Goal: Information Seeking & Learning: Learn about a topic

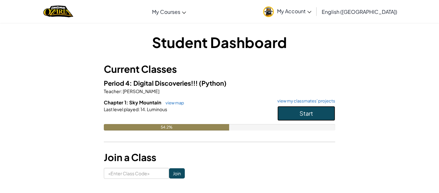
click at [319, 114] on button "Start" at bounding box center [307, 113] width 58 height 15
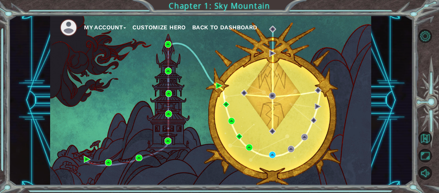
click at [191, 89] on div "My Account Customize Hero Back to Dashboard" at bounding box center [210, 100] width 321 height 170
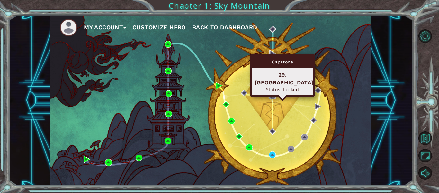
click at [271, 95] on img at bounding box center [272, 95] width 7 height 7
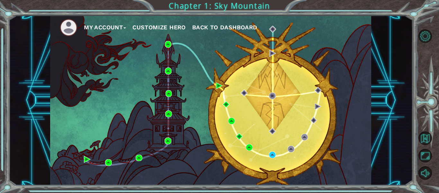
click at [262, 95] on div "My Account Customize Hero Back to Dashboard" at bounding box center [210, 100] width 321 height 170
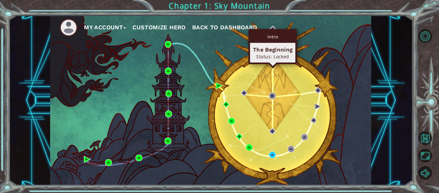
click at [270, 32] on div "Intro" at bounding box center [272, 37] width 45 height 12
click at [271, 51] on div "The Beginning" at bounding box center [273, 50] width 40 height 8
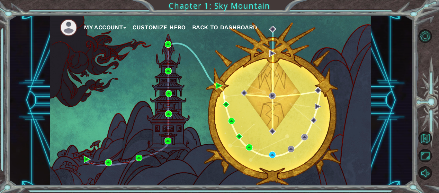
click at [274, 159] on div "My Account Customize Hero Back to Dashboard" at bounding box center [210, 100] width 321 height 170
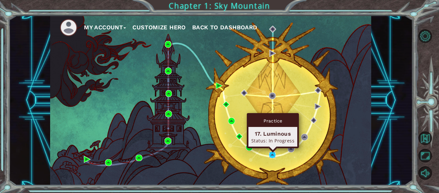
click at [273, 153] on img at bounding box center [272, 154] width 7 height 7
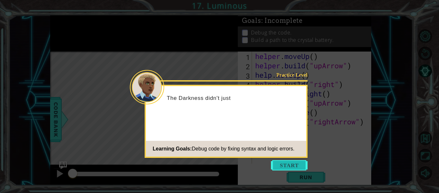
click at [287, 164] on button "Start" at bounding box center [289, 165] width 37 height 10
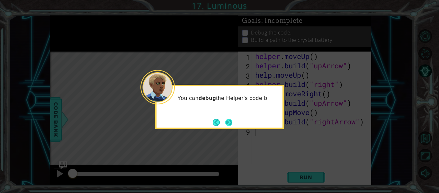
click at [230, 123] on button "Next" at bounding box center [228, 122] width 7 height 7
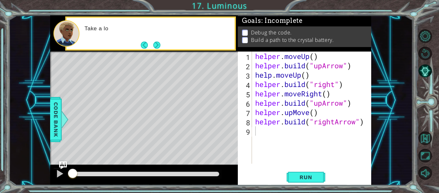
click at [229, 123] on div "Level Map" at bounding box center [198, 145] width 297 height 189
click at [159, 45] on button "Next" at bounding box center [156, 44] width 7 height 7
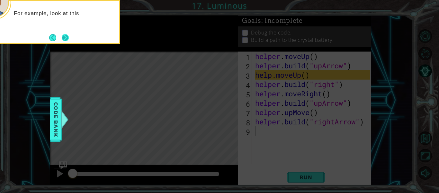
click at [68, 38] on button "Next" at bounding box center [65, 37] width 7 height 7
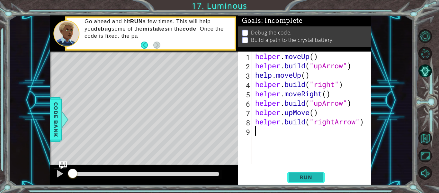
click at [301, 179] on span "Run" at bounding box center [305, 177] width 25 height 6
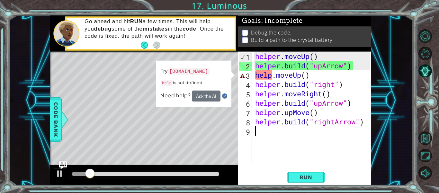
click at [272, 76] on div "helper . moveUp ( ) helper . build ( "upArrow" ) help . moveUp ( ) helper . bui…" at bounding box center [313, 116] width 119 height 131
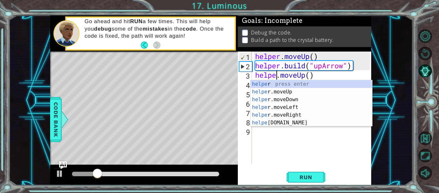
type textarea "helper.moveUp()"
click at [323, 152] on div "helper . moveUp ( ) helper . build ( "upArrow" ) helper . moveUp ( ) helper . b…" at bounding box center [313, 116] width 119 height 131
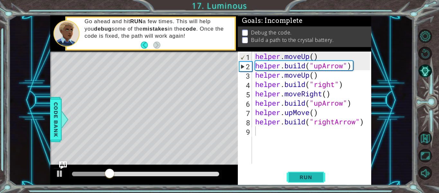
click at [315, 174] on span "Run" at bounding box center [305, 177] width 25 height 6
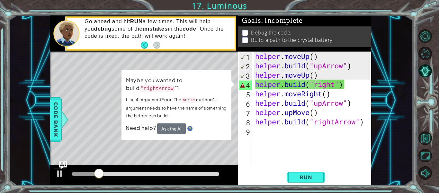
click at [316, 83] on div "helper . moveUp ( ) helper . build ( "upArrow" ) helper . moveUp ( ) helper . b…" at bounding box center [313, 116] width 119 height 131
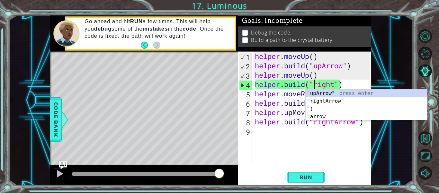
scroll to position [0, 3]
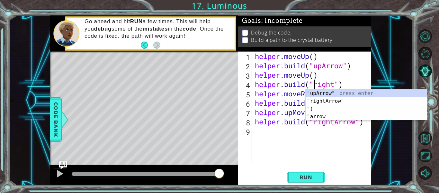
click at [335, 85] on div "helper . moveUp ( ) helper . build ( "upArrow" ) helper . moveUp ( ) helper . b…" at bounding box center [314, 116] width 120 height 131
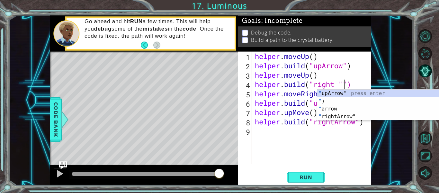
scroll to position [0, 4]
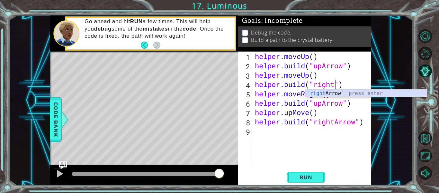
click at [346, 93] on div ""right Arrow" press enter" at bounding box center [367, 100] width 122 height 23
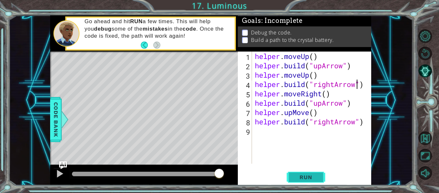
click at [313, 178] on span "Run" at bounding box center [305, 177] width 25 height 6
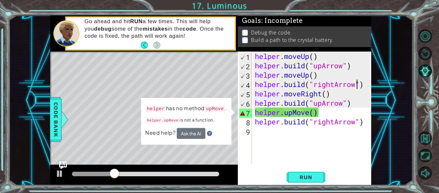
click at [295, 113] on div "helper . moveUp ( ) helper . build ( "upArrow" ) helper . moveUp ( ) helper . b…" at bounding box center [314, 116] width 120 height 131
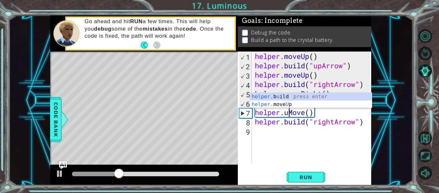
scroll to position [0, 2]
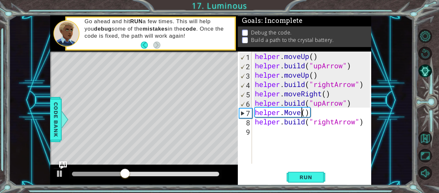
click at [303, 112] on div "helper . moveUp ( ) helper . build ( "upArrow" ) helper . moveUp ( ) helper . b…" at bounding box center [314, 116] width 120 height 131
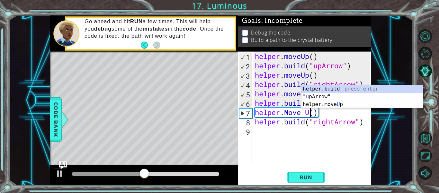
scroll to position [0, 3]
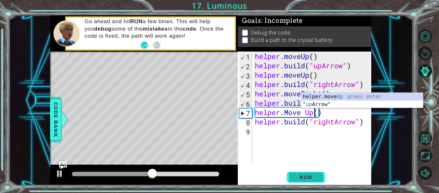
click at [319, 173] on button "Run" at bounding box center [306, 176] width 39 height 13
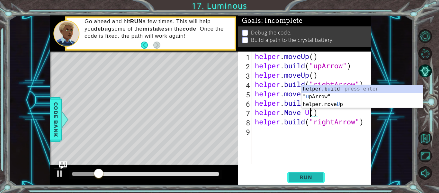
scroll to position [0, 2]
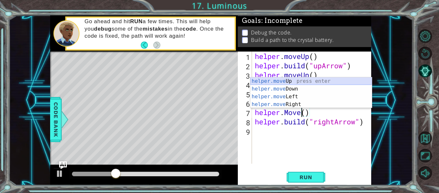
click at [304, 78] on div "helper.move Up press enter helper.move Down press enter helper.move Left press …" at bounding box center [312, 100] width 122 height 46
type textarea "helper.moveUp(1)"
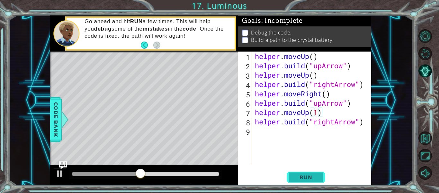
click at [309, 181] on button "Run" at bounding box center [306, 176] width 39 height 13
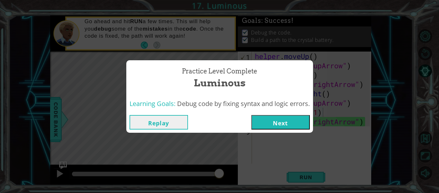
click at [287, 126] on button "Next" at bounding box center [281, 122] width 59 height 14
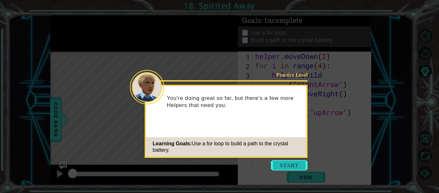
click at [295, 166] on button "Start" at bounding box center [289, 165] width 37 height 10
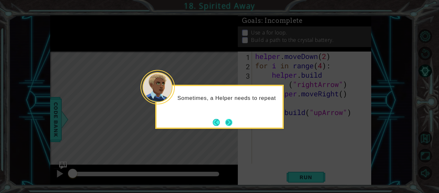
click at [233, 122] on button "Next" at bounding box center [228, 122] width 7 height 7
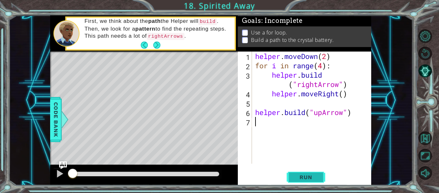
click at [318, 177] on span "Run" at bounding box center [305, 177] width 25 height 6
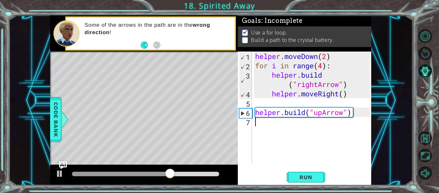
click at [308, 122] on div "helper . moveDown ( 2 ) for i in range ( 4 ) : helper . build ( "rightArrow" ) …" at bounding box center [313, 116] width 119 height 131
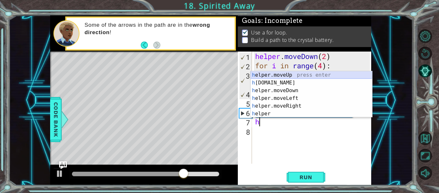
click at [299, 71] on div "h elper.moveUp press enter h [DOMAIN_NAME] press enter h elper.moveDown press e…" at bounding box center [312, 102] width 122 height 62
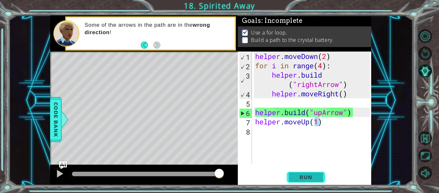
click at [314, 178] on span "Run" at bounding box center [305, 177] width 25 height 6
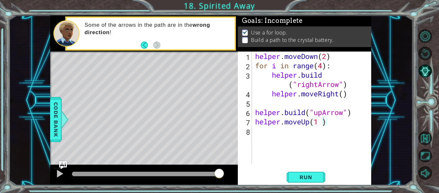
drag, startPoint x: 320, startPoint y: 6, endPoint x: 305, endPoint y: 16, distance: 17.9
click at [305, 16] on div "1 ההההההההההההההההההההההההההההההההההההההההההההההההההההההההההההההההההההההההההההה…" at bounding box center [219, 96] width 439 height 193
click at [311, 181] on button "Run" at bounding box center [306, 176] width 39 height 13
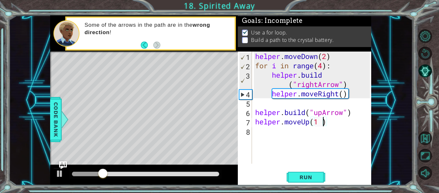
click at [326, 55] on div "helper . moveDown ( 2 ) for i in range ( 4 ) : helper . build ( "rightArrow" ) …" at bounding box center [313, 116] width 119 height 131
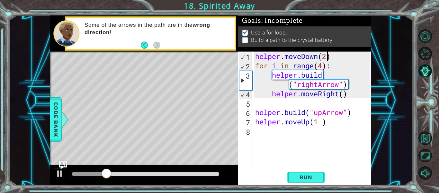
scroll to position [0, 3]
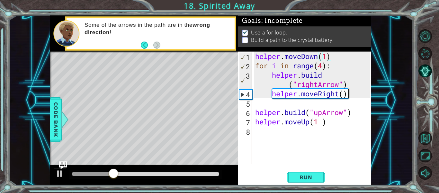
click at [356, 94] on div "helper . moveDown ( 1 ) for i in range ( 4 ) : helper . build ( "rightArrow" ) …" at bounding box center [313, 116] width 119 height 131
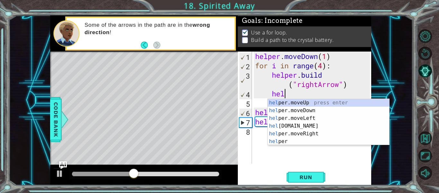
scroll to position [0, 1]
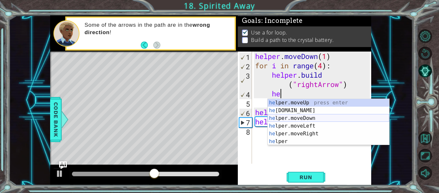
click at [310, 120] on div "he lper.moveUp press enter he [DOMAIN_NAME] press enter he lper.moveDown press …" at bounding box center [329, 130] width 122 height 62
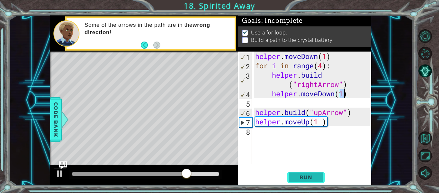
click at [303, 180] on span "Run" at bounding box center [305, 177] width 25 height 6
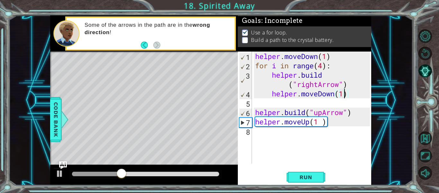
click at [340, 85] on div "helper . moveDown ( 1 ) for i in range ( 4 ) : helper . build ( "rightArrow" ) …" at bounding box center [313, 116] width 119 height 131
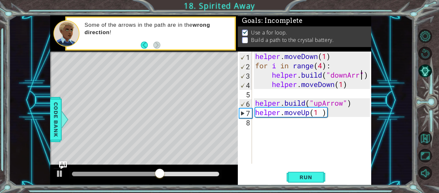
scroll to position [0, 5]
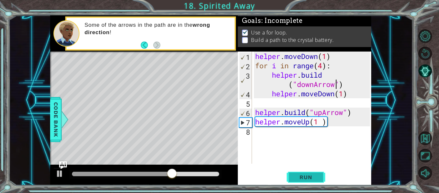
click at [296, 172] on button "Run" at bounding box center [306, 176] width 39 height 13
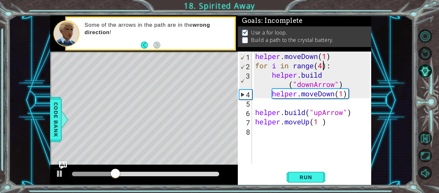
click at [324, 69] on div "helper . moveDown ( 1 ) for i in range ( 4 ) : helper . build ( "downArrow" ) h…" at bounding box center [313, 116] width 119 height 131
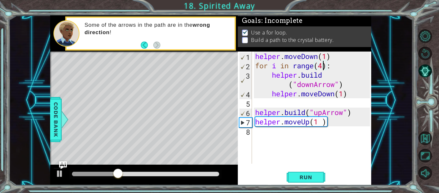
scroll to position [0, 3]
type textarea "for i in range(2):"
click at [340, 103] on div "helper . moveDown ( 1 ) for i in range ( 2 ) : helper . build ( "downArrow" ) h…" at bounding box center [313, 116] width 119 height 131
click at [303, 143] on div "helper . moveDown ( 1 ) for i in range ( 2 ) : helper . build ( "downArrow" ) h…" at bounding box center [313, 116] width 119 height 131
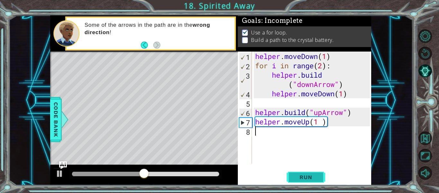
click at [305, 174] on span "Run" at bounding box center [305, 177] width 25 height 6
click at [321, 123] on div "helper . moveDown ( 1 ) for i in range ( 2 ) : helper . build ( "downArrow" ) h…" at bounding box center [313, 116] width 119 height 131
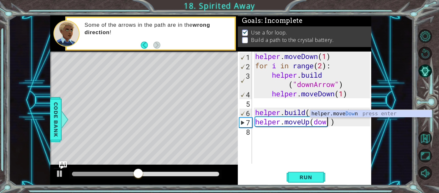
scroll to position [0, 4]
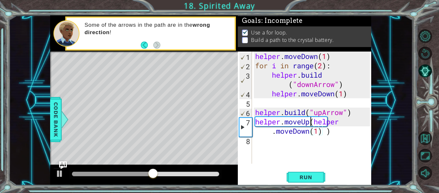
click at [312, 125] on div "helper . moveDown ( 1 ) for i in range ( 2 ) : helper . build ( "downArrow" ) h…" at bounding box center [313, 116] width 119 height 131
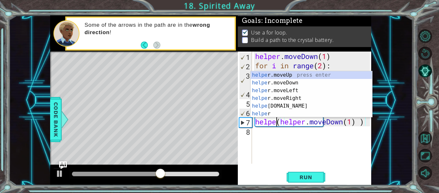
type textarea "(helper.moveDown(1) )"
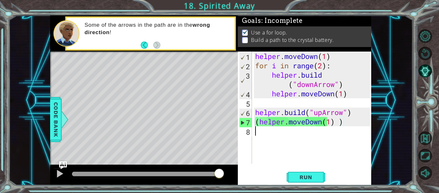
click at [310, 138] on div "helper . moveDown ( 1 ) for i in range ( 2 ) : helper . build ( "downArrow" ) h…" at bounding box center [313, 116] width 119 height 131
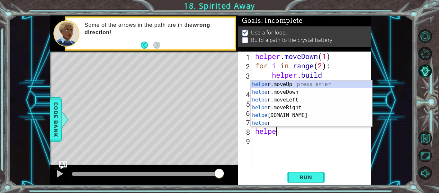
scroll to position [0, 1]
type textarea "helper"
click at [293, 162] on div "helper . moveDown ( 1 ) for i in range ( 2 ) : helper . build ( "downArrow" ) h…" at bounding box center [313, 116] width 119 height 131
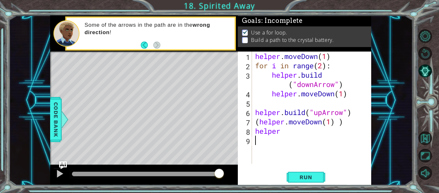
scroll to position [0, 0]
click at [298, 176] on span "Run" at bounding box center [305, 177] width 25 height 6
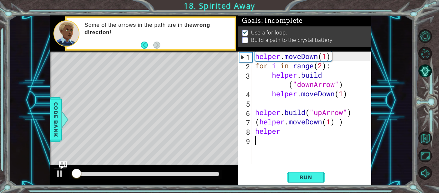
click at [344, 112] on div "helper . moveDown ( 1 ) for i in range ( 2 ) : helper . build ( "downArrow" ) h…" at bounding box center [313, 116] width 119 height 131
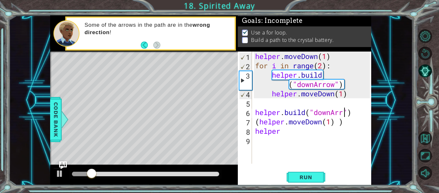
scroll to position [0, 5]
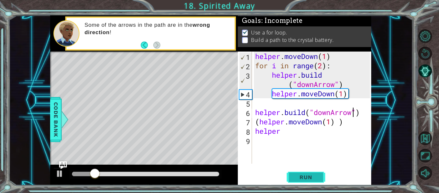
click at [304, 175] on span "Run" at bounding box center [305, 177] width 25 height 6
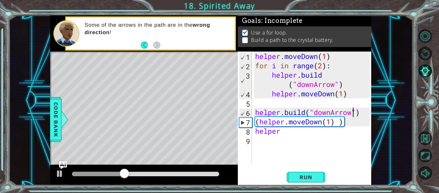
click at [324, 70] on div "helper . moveDown ( 1 ) for i in range ( 2 ) : helper . build ( "downArrow" ) h…" at bounding box center [313, 116] width 119 height 131
click at [324, 67] on div "helper . moveDown ( 1 ) for i in range ( 2 ) : helper . build ( "downArrow" ) h…" at bounding box center [313, 116] width 119 height 131
click at [307, 134] on div "helper . moveDown ( 1 ) for i in range ( 1 ) : helper . build ( "downArrow" ) h…" at bounding box center [313, 116] width 119 height 131
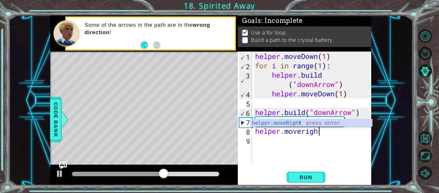
scroll to position [0, 3]
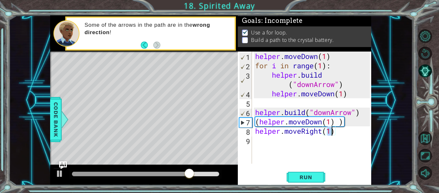
click at [336, 84] on div "helper . moveDown ( 1 ) for i in range ( 1 ) : helper . build ( "downArrow" ) h…" at bounding box center [313, 116] width 119 height 131
type textarea "[DOMAIN_NAME]("downArrow")"
click at [340, 99] on div "helper . moveDown ( 1 ) for i in range ( 1 ) : helper . build ( "downArrow" ) h…" at bounding box center [313, 116] width 119 height 131
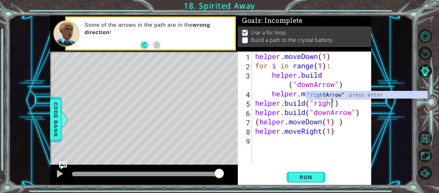
scroll to position [0, 4]
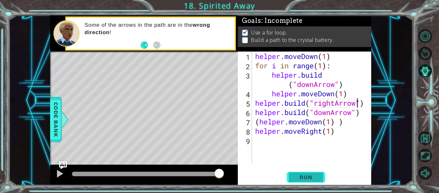
click at [311, 175] on span "Run" at bounding box center [305, 177] width 25 height 6
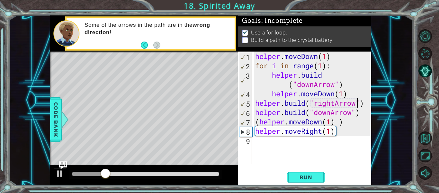
click at [321, 125] on div "helper . moveDown ( 1 ) for i in range ( 1 ) : helper . build ( "downArrow" ) h…" at bounding box center [313, 116] width 119 height 131
click at [312, 122] on div "helper . moveDown ( 1 ) for i in range ( 1 ) : helper . build ( "downArrow" ) h…" at bounding box center [313, 116] width 119 height 131
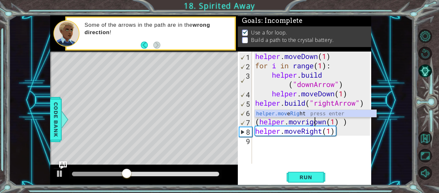
scroll to position [0, 3]
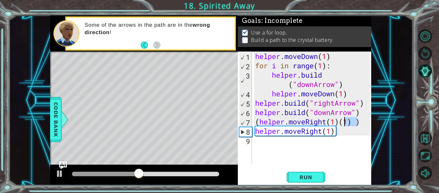
drag, startPoint x: 359, startPoint y: 120, endPoint x: 342, endPoint y: 121, distance: 16.4
click at [342, 121] on div "helper . moveDown ( 1 ) for i in range ( 1 ) : helper . build ( "downArrow" ) h…" at bounding box center [313, 116] width 119 height 131
click at [350, 124] on div "helper . moveDown ( 1 ) for i in range ( 1 ) : helper . build ( "downArrow" ) h…" at bounding box center [313, 116] width 119 height 131
click at [310, 175] on span "Run" at bounding box center [305, 177] width 25 height 6
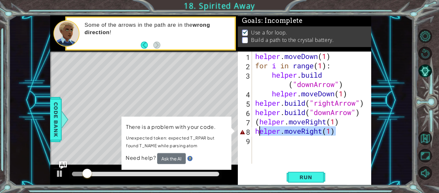
drag, startPoint x: 341, startPoint y: 132, endPoint x: 260, endPoint y: 134, distance: 80.8
click at [260, 134] on div "helper . moveDown ( 1 ) for i in range ( 1 ) : helper . build ( "downArrow" ) h…" at bounding box center [313, 116] width 119 height 131
type textarea "h"
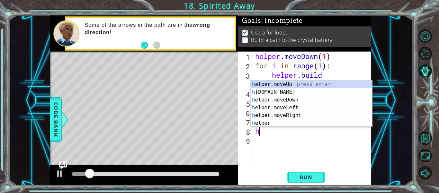
scroll to position [0, 0]
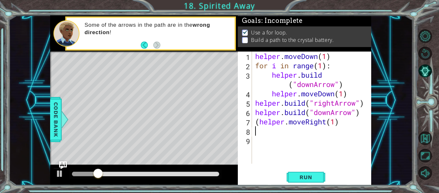
click at [260, 119] on div "helper . moveDown ( 1 ) for i in range ( 1 ) : helper . build ( "downArrow" ) h…" at bounding box center [313, 116] width 119 height 131
type textarea "helper.moveRight(1)"
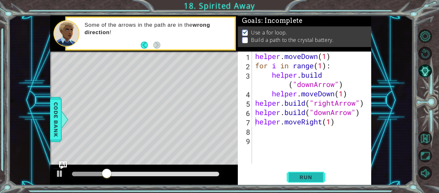
click at [304, 177] on span "Run" at bounding box center [305, 177] width 25 height 6
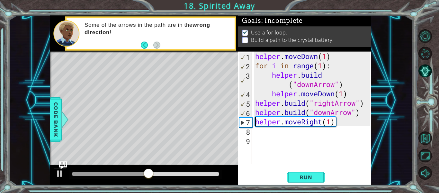
click at [307, 138] on div "helper . moveDown ( 1 ) for i in range ( 1 ) : helper . build ( "downArrow" ) h…" at bounding box center [313, 116] width 119 height 131
click at [302, 168] on div "1 2 3 4 5 6 7 8 9 helper . moveDown ( 1 ) for i in range ( 1 ) : helper . build…" at bounding box center [304, 117] width 133 height 133
click at [304, 170] on div "1 2 3 4 5 6 7 8 9 helper . moveDown ( 1 ) for i in range ( 1 ) : helper . build…" at bounding box center [304, 117] width 133 height 133
click at [308, 172] on button "Run" at bounding box center [306, 176] width 39 height 13
click at [363, 115] on div "helper . moveDown ( 1 ) for i in range ( 1 ) : helper . build ( "downArrow" ) h…" at bounding box center [313, 116] width 119 height 131
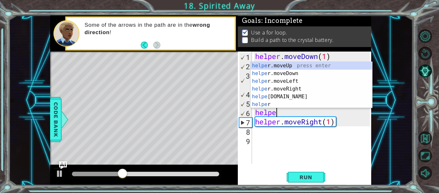
type textarea "h"
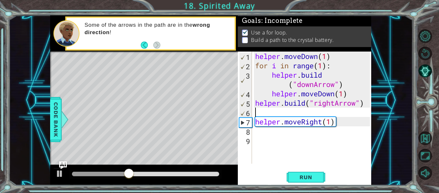
type textarea "[DOMAIN_NAME]("rightArrow")"
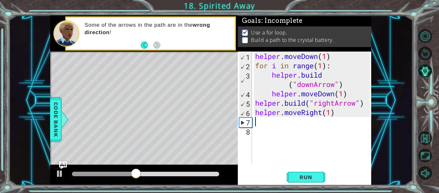
click at [276, 122] on div "helper . moveDown ( 1 ) for i in range ( 1 ) : helper . build ( "downArrow" ) h…" at bounding box center [313, 116] width 119 height 131
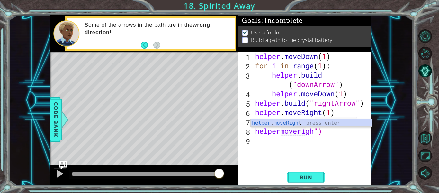
scroll to position [0, 3]
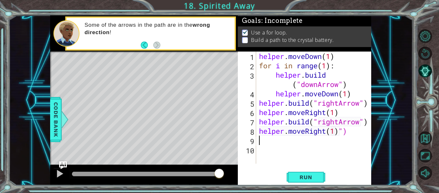
click at [367, 132] on div "helper . moveDown ( 1 ) for i in range ( 1 ) : helper . build ( "downArrow" ) h…" at bounding box center [315, 116] width 115 height 131
type textarea "helper.moveRight(1)"
click at [304, 178] on span "Run" at bounding box center [305, 177] width 25 height 6
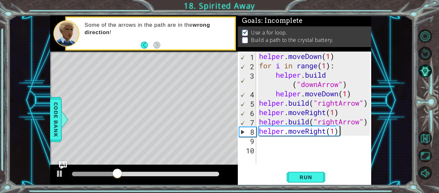
click at [270, 142] on div "helper . moveDown ( 1 ) for i in range ( 1 ) : helper . build ( "downArrow" ) h…" at bounding box center [315, 116] width 115 height 131
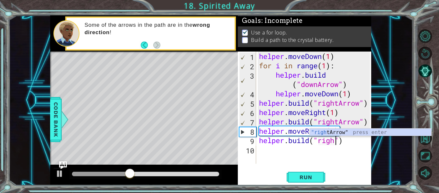
scroll to position [0, 4]
type textarea "[DOMAIN_NAME]("rightArrow")"
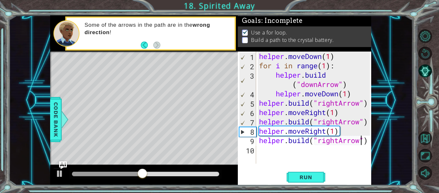
scroll to position [0, 0]
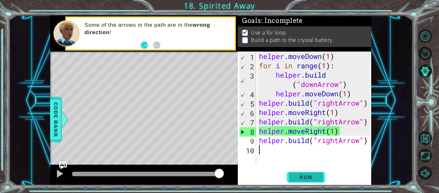
click at [296, 172] on button "Run" at bounding box center [306, 176] width 39 height 13
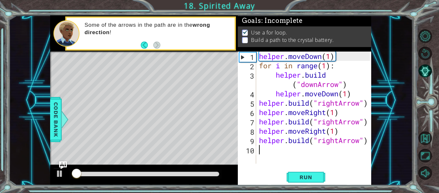
click at [276, 156] on div "helper . moveDown ( 1 ) for i in range ( 1 ) : helper . build ( "downArrow" ) h…" at bounding box center [315, 116] width 115 height 131
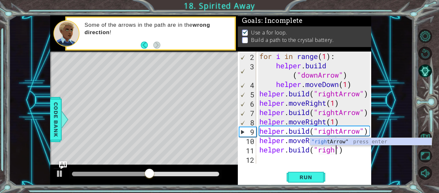
scroll to position [0, 4]
type textarea "[DOMAIN_NAME]("rightArrow")"
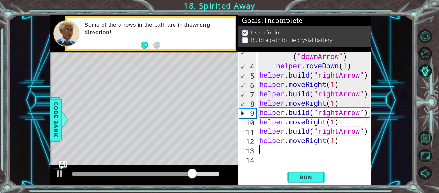
scroll to position [28, 0]
type textarea "helper.moveRight(1)h"
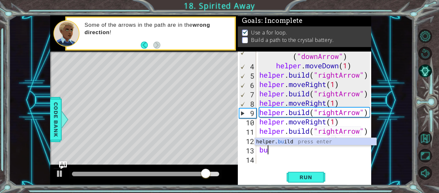
scroll to position [0, 0]
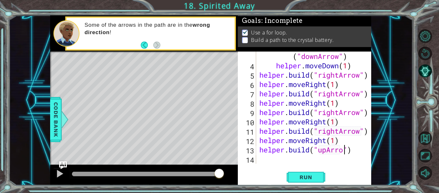
type textarea "[DOMAIN_NAME]("upArrow")"
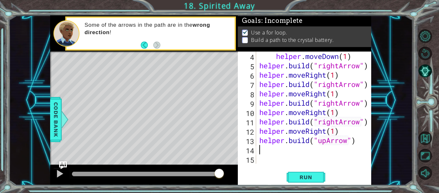
click at [286, 176] on div "Run" at bounding box center [305, 176] width 133 height 13
click at [292, 178] on button "Run" at bounding box center [306, 176] width 39 height 13
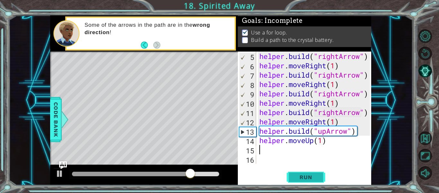
scroll to position [47, 0]
type textarea "helper.moveUp(1)h"
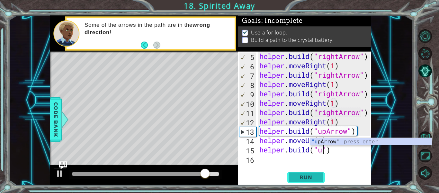
scroll to position [0, 3]
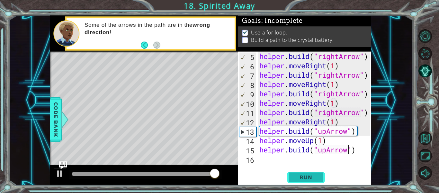
type textarea "[DOMAIN_NAME]("upArrow")"
click at [297, 175] on span "Run" at bounding box center [305, 177] width 25 height 6
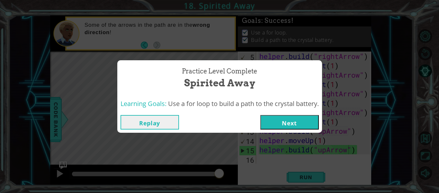
click at [297, 120] on button "Next" at bounding box center [290, 122] width 59 height 14
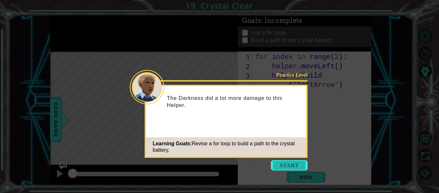
click at [298, 163] on button "Start" at bounding box center [289, 165] width 37 height 10
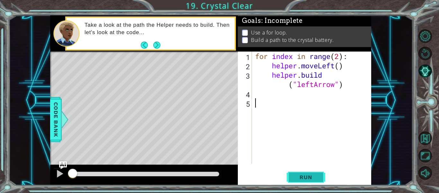
click at [320, 177] on button "Run" at bounding box center [306, 176] width 39 height 13
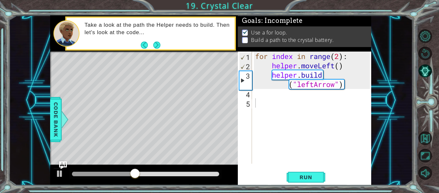
click at [252, 93] on div "1 2 3 4 5 for index in range ( 2 ) : helper . moveLeft ( ) helper . build ( "le…" at bounding box center [304, 107] width 132 height 112
click at [254, 94] on div "for index in range ( 2 ) : helper . moveLeft ( ) helper . build ( "leftArrow" )" at bounding box center [313, 116] width 119 height 131
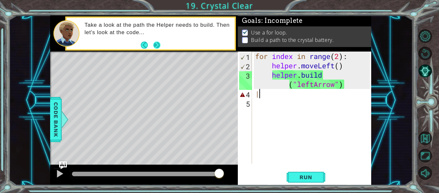
click at [159, 47] on button "Next" at bounding box center [156, 44] width 7 height 7
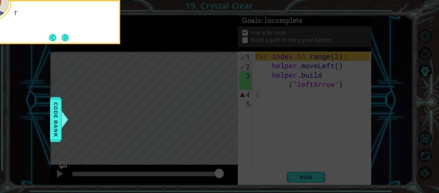
click at [159, 47] on icon at bounding box center [219, 29] width 439 height 328
click at [65, 41] on button "Next" at bounding box center [65, 37] width 7 height 7
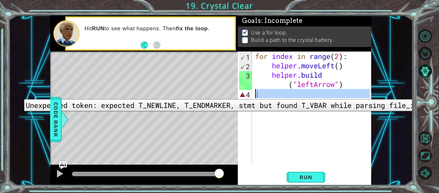
click at [251, 94] on div "4" at bounding box center [245, 94] width 13 height 9
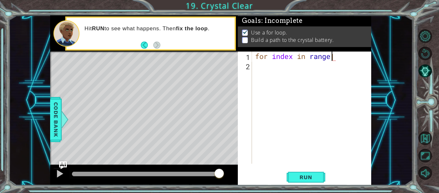
type textarea "for index in rang|"
click at [274, 84] on div "for index in rang |" at bounding box center [313, 116] width 119 height 131
click at [316, 177] on span "Run" at bounding box center [305, 177] width 25 height 6
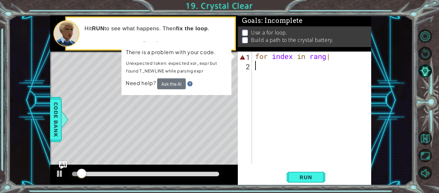
click at [338, 56] on div "for index in rang |" at bounding box center [313, 116] width 119 height 131
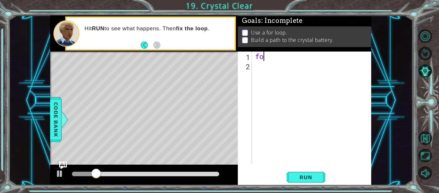
type textarea "f"
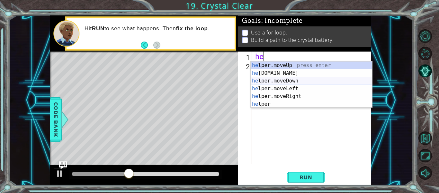
click at [290, 84] on div "he lper.moveUp press enter he [DOMAIN_NAME] press enter he lper.moveDown press …" at bounding box center [312, 92] width 122 height 62
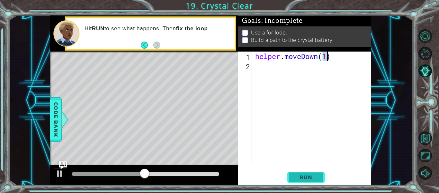
click at [298, 176] on span "Run" at bounding box center [305, 177] width 25 height 6
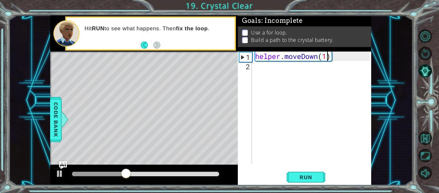
click at [351, 59] on div "helper . moveDown ( 1 )" at bounding box center [313, 116] width 119 height 131
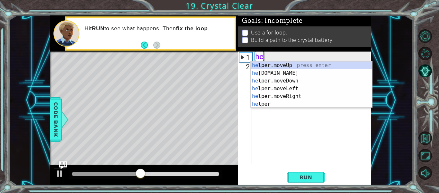
type textarea "h"
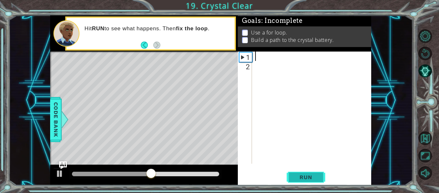
click at [302, 177] on span "Run" at bounding box center [305, 177] width 25 height 6
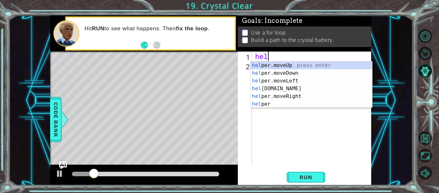
scroll to position [0, 0]
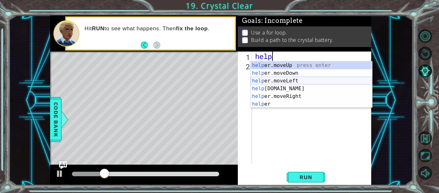
click at [299, 81] on div "help er.moveUp press enter help er.moveDown press enter help er.moveLeft press …" at bounding box center [312, 92] width 122 height 62
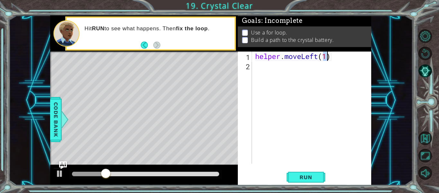
type textarea "helper.moveLeft(1)"
click at [279, 68] on div "helper . moveLeft ( 1 )" at bounding box center [313, 116] width 119 height 131
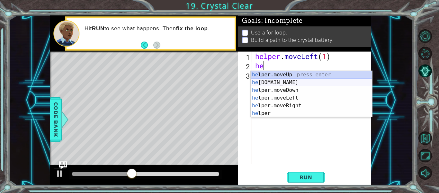
click at [289, 84] on div "he lper.moveUp press enter he [DOMAIN_NAME] press enter he lper.moveDown press …" at bounding box center [312, 102] width 122 height 62
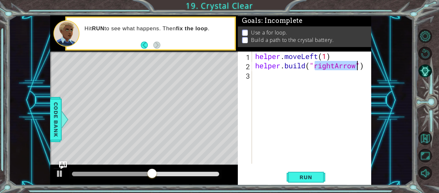
click at [335, 65] on div "helper . moveLeft ( 1 ) helper . build ( "rightArrow" )" at bounding box center [312, 107] width 116 height 112
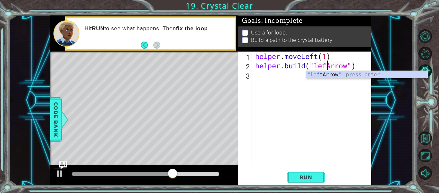
scroll to position [0, 4]
click at [312, 178] on span "Run" at bounding box center [305, 177] width 25 height 6
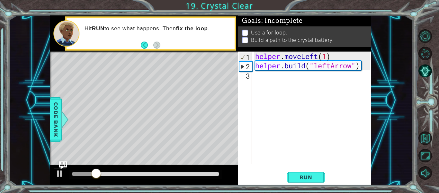
click at [292, 57] on div "helper . moveLeft ( 1 ) helper . build ( "leftArrow" )" at bounding box center [313, 116] width 119 height 131
click at [292, 57] on div "helper . moveLeft ( 1 ) helper . build ( "leftArrow" )" at bounding box center [312, 107] width 116 height 112
click at [292, 57] on div "helper . moveLeft ( 1 ) helper . build ( "leftArrow" )" at bounding box center [313, 116] width 119 height 131
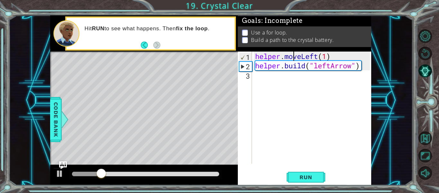
click at [292, 57] on div "helper . moveLeft ( 1 ) helper . build ( "leftArrow" )" at bounding box center [313, 116] width 119 height 131
type textarea "helper.moveLeft(1) [DOMAIN_NAME]("leftArrow")"
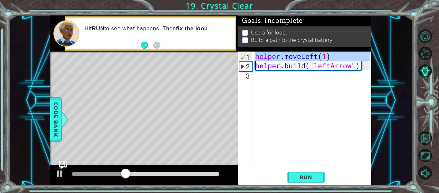
click at [263, 81] on div "helper . moveLeft ( 1 ) helper . build ( "leftArrow" )" at bounding box center [313, 116] width 119 height 131
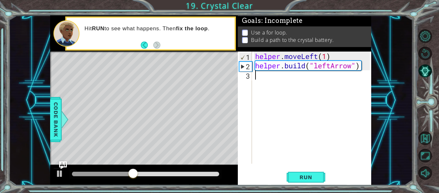
paste textarea "[DOMAIN_NAME]("leftArrow")"
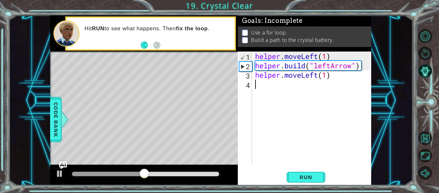
click at [283, 63] on div "helper . moveLeft ( 1 ) helper . build ( "leftArrow" ) helper . moveLeft ( 1 )" at bounding box center [313, 116] width 119 height 131
type textarea "[DOMAIN_NAME]("leftArrow") helper.moveLeft(1)"
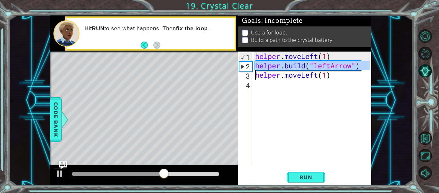
click at [272, 84] on div "helper . moveLeft ( 1 ) helper . build ( "leftArrow" ) helper . moveLeft ( 1 )" at bounding box center [313, 116] width 119 height 131
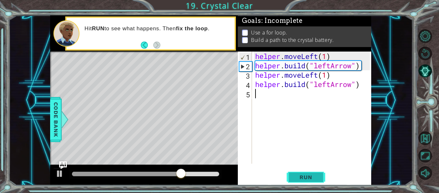
click at [303, 181] on button "Run" at bounding box center [306, 176] width 39 height 13
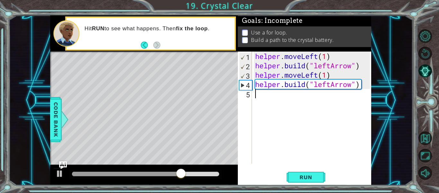
click at [278, 75] on div "helper . moveLeft ( 1 ) helper . build ( "leftArrow" ) helper . moveLeft ( 1 ) …" at bounding box center [313, 116] width 119 height 131
click at [278, 75] on div "helper . moveLeft ( 1 ) helper . build ( "leftArrow" ) helper . moveLeft ( 1 ) …" at bounding box center [312, 107] width 116 height 112
click at [278, 75] on div "helper . moveLeft ( 1 ) helper . build ( "leftArrow" ) helper . moveLeft ( 1 ) …" at bounding box center [313, 116] width 119 height 131
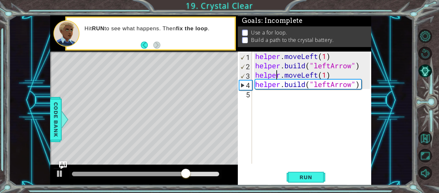
type textarea "helper.moveLeft(1) [DOMAIN_NAME]("leftArrow")"
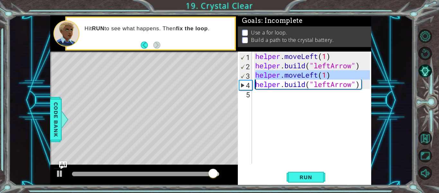
click at [263, 96] on div "helper . moveLeft ( 1 ) helper . build ( "leftArrow" ) helper . moveLeft ( 1 ) …" at bounding box center [313, 116] width 119 height 131
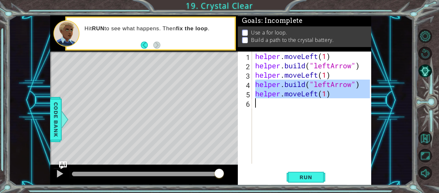
drag, startPoint x: 255, startPoint y: 86, endPoint x: 253, endPoint y: 105, distance: 19.1
click at [253, 105] on div "1 2 3 4 5 6 helper . moveLeft ( 1 ) helper . build ( "leftArrow" ) helper . mov…" at bounding box center [304, 107] width 132 height 112
type textarea "helper.moveLeft(1)"
click at [300, 103] on div "helper . moveLeft ( 1 ) helper . build ( "leftArrow" ) helper . moveLeft ( 1 ) …" at bounding box center [312, 107] width 116 height 112
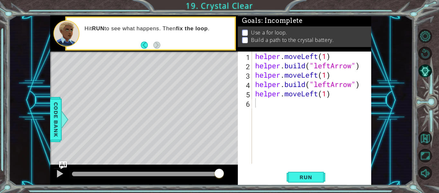
drag, startPoint x: 253, startPoint y: 83, endPoint x: 262, endPoint y: 83, distance: 9.3
click at [262, 83] on div "1 2 3 4 5 6 helper . moveLeft ( 1 ) helper . build ( "leftArrow" ) helper . mov…" at bounding box center [304, 107] width 132 height 112
drag, startPoint x: 254, startPoint y: 83, endPoint x: 267, endPoint y: 82, distance: 13.2
click at [267, 82] on div "1 2 3 4 5 6 helper . moveLeft ( 1 ) helper . build ( "leftArrow" ) helper . mov…" at bounding box center [304, 107] width 132 height 112
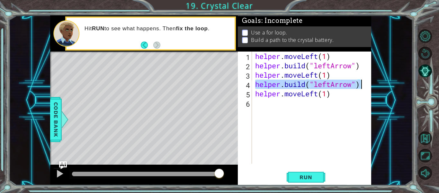
drag, startPoint x: 256, startPoint y: 84, endPoint x: 367, endPoint y: 87, distance: 110.7
click at [367, 87] on div "helper . moveLeft ( 1 ) helper . build ( "leftArrow" ) helper . moveLeft ( 1 ) …" at bounding box center [313, 116] width 119 height 131
type textarea "[DOMAIN_NAME]("leftArrow")"
click at [254, 104] on div "helper . moveLeft ( 1 ) helper . build ( "leftArrow" ) helper . moveLeft ( 1 ) …" at bounding box center [313, 116] width 119 height 131
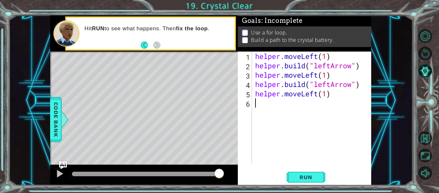
paste textarea "[DOMAIN_NAME]("leftArrow")"
type textarea "[DOMAIN_NAME]("leftArrow")"
click at [253, 112] on div "[DOMAIN_NAME]("leftArrow") 1 2 3 4 5 6 7 helper . moveLeft ( 1 ) helper . build…" at bounding box center [304, 107] width 132 height 112
click at [253, 113] on div "[DOMAIN_NAME]("leftArrow") 1 2 3 4 5 6 7 helper . moveLeft ( 1 ) helper . build…" at bounding box center [304, 107] width 132 height 112
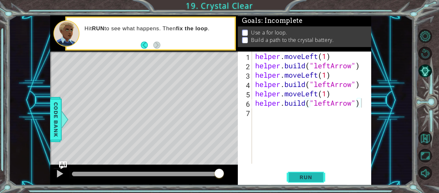
click at [300, 178] on span "Run" at bounding box center [305, 177] width 25 height 6
